Goal: Information Seeking & Learning: Find specific fact

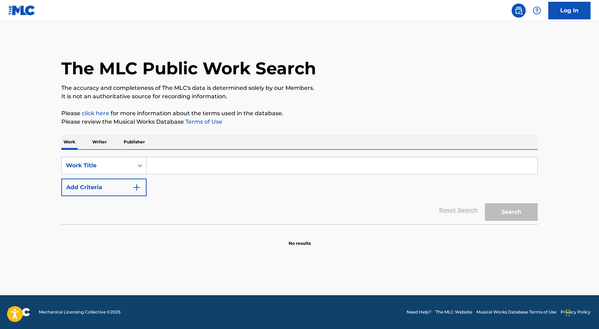
click at [204, 161] on input "Search Form" at bounding box center [341, 165] width 391 height 17
type input "we pray"
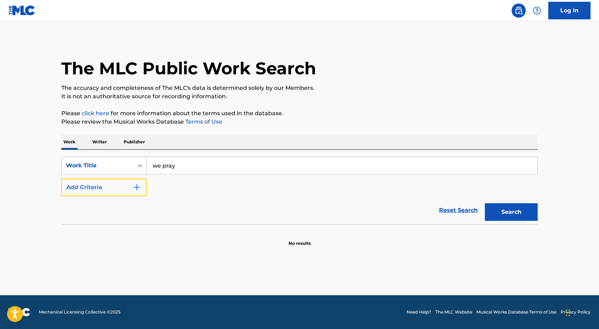
click at [104, 192] on button "Add Criteria" at bounding box center [103, 188] width 85 height 18
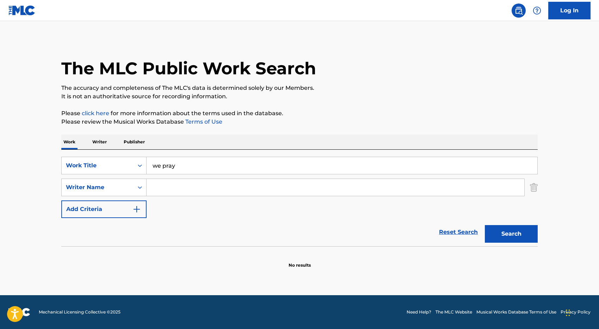
click at [171, 188] on input "Search Form" at bounding box center [335, 187] width 378 height 17
type input "[PERSON_NAME]"
click at [485, 225] on button "Search" at bounding box center [511, 234] width 53 height 18
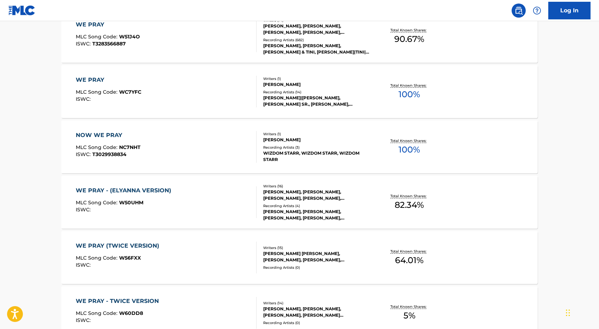
scroll to position [251, 0]
click at [217, 199] on div "WE PRAY - (ELYANNA VERSION) MLC Song Code : W50UHM ISWC :" at bounding box center [166, 202] width 181 height 32
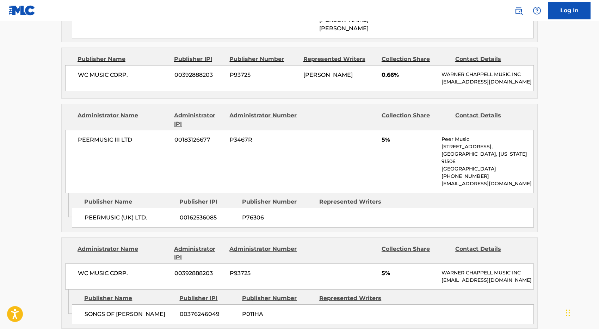
scroll to position [685, 0]
